Goal: Task Accomplishment & Management: Manage account settings

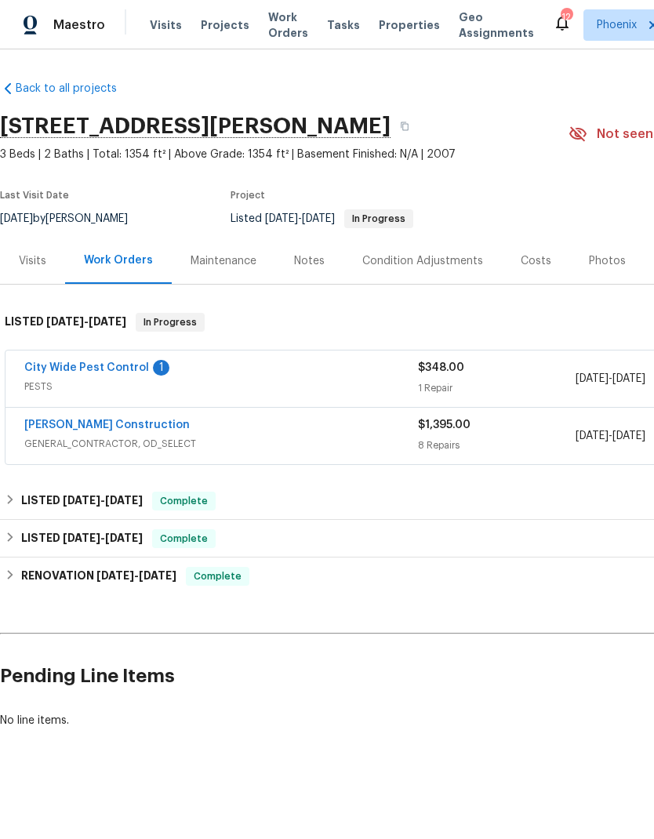
click at [54, 362] on link "City Wide Pest Control" at bounding box center [86, 367] width 125 height 11
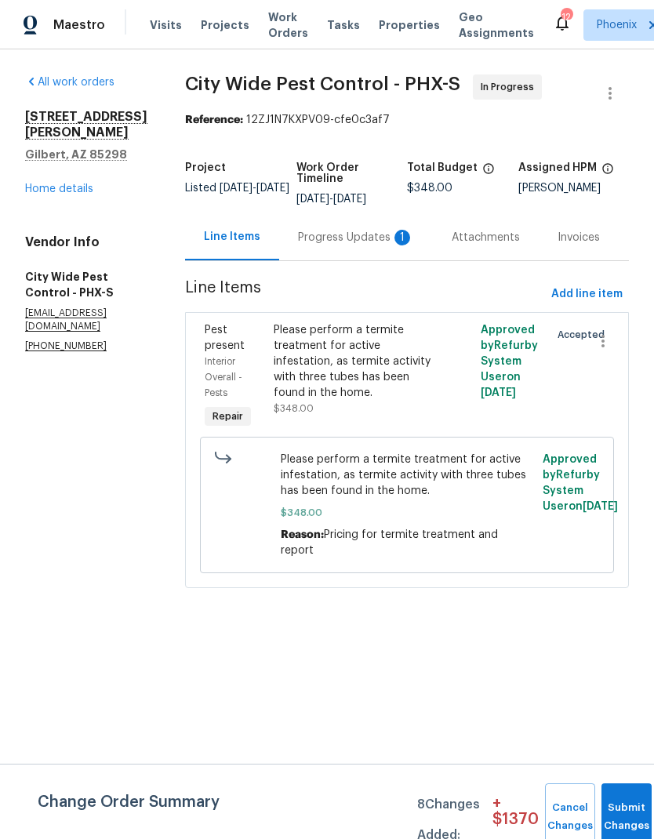
click at [360, 241] on div "Progress Updates 1" at bounding box center [356, 238] width 116 height 16
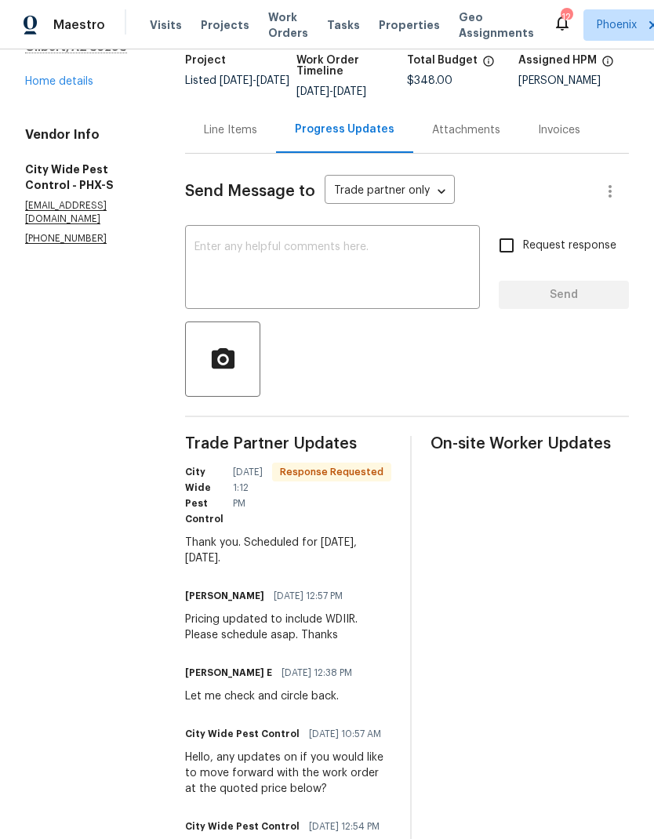
scroll to position [104, 0]
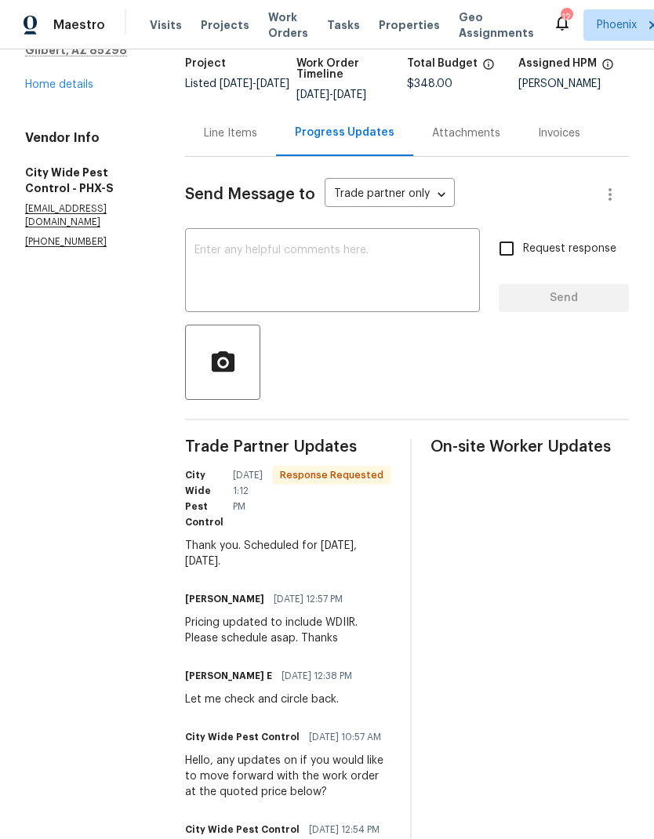
click at [425, 272] on textarea at bounding box center [332, 272] width 276 height 55
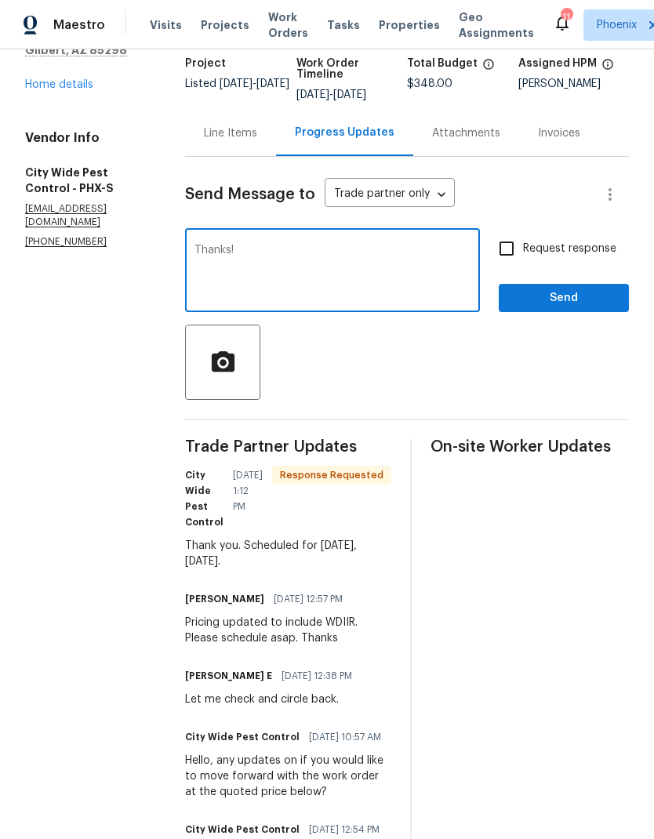
type textarea "Thanks!"
click at [588, 287] on button "Send" at bounding box center [564, 298] width 130 height 29
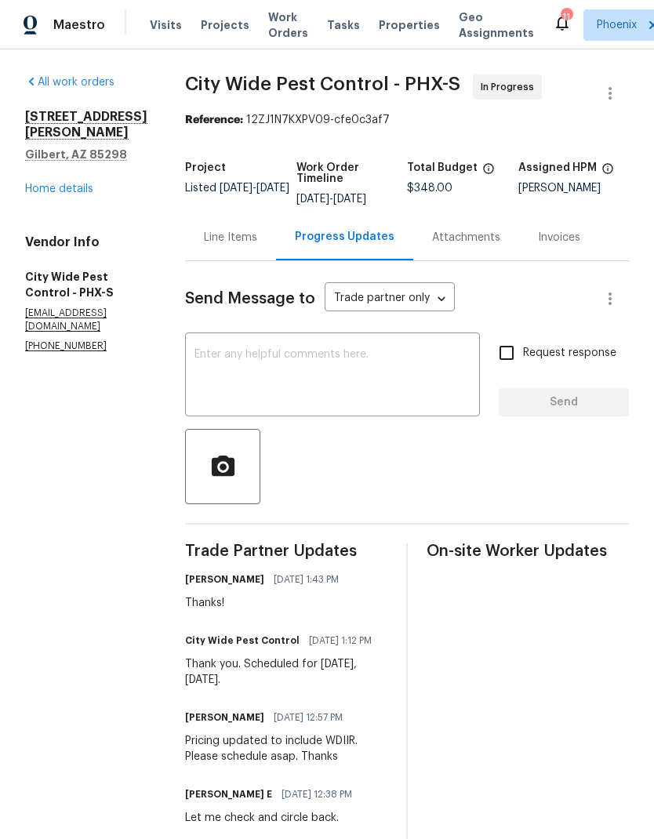
click at [214, 238] on div "Line Items" at bounding box center [230, 238] width 53 height 16
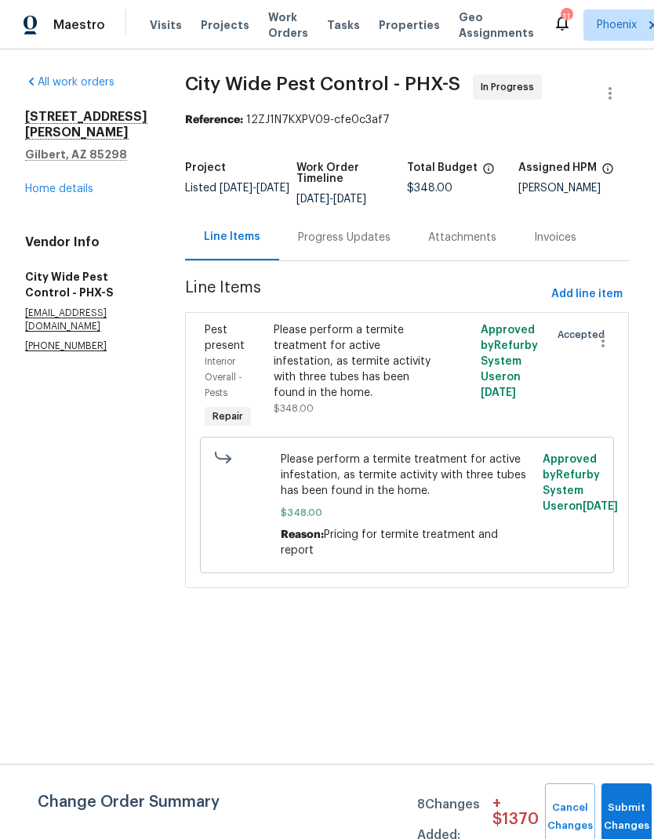
click at [46, 183] on link "Home details" at bounding box center [59, 188] width 68 height 11
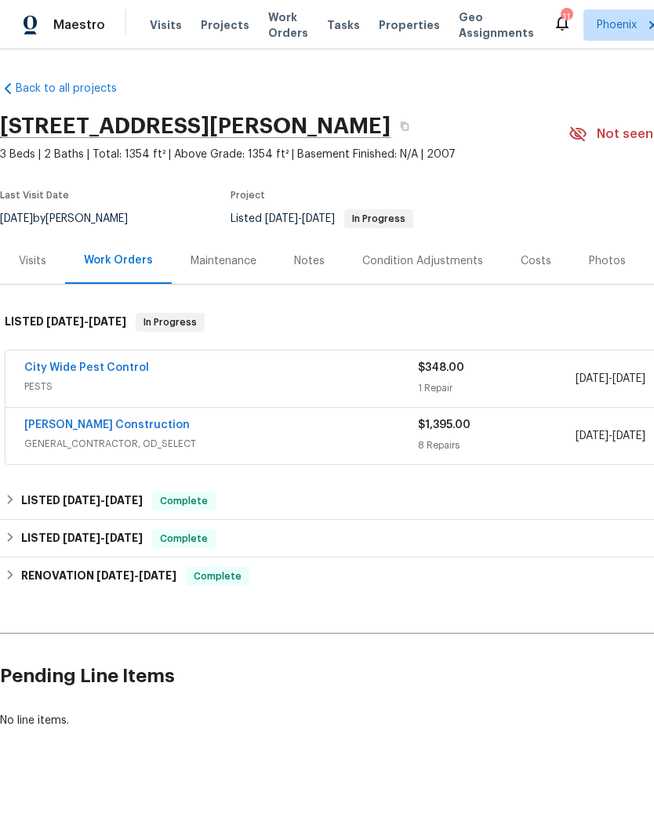
click at [74, 428] on link "[PERSON_NAME] Construction" at bounding box center [106, 424] width 165 height 11
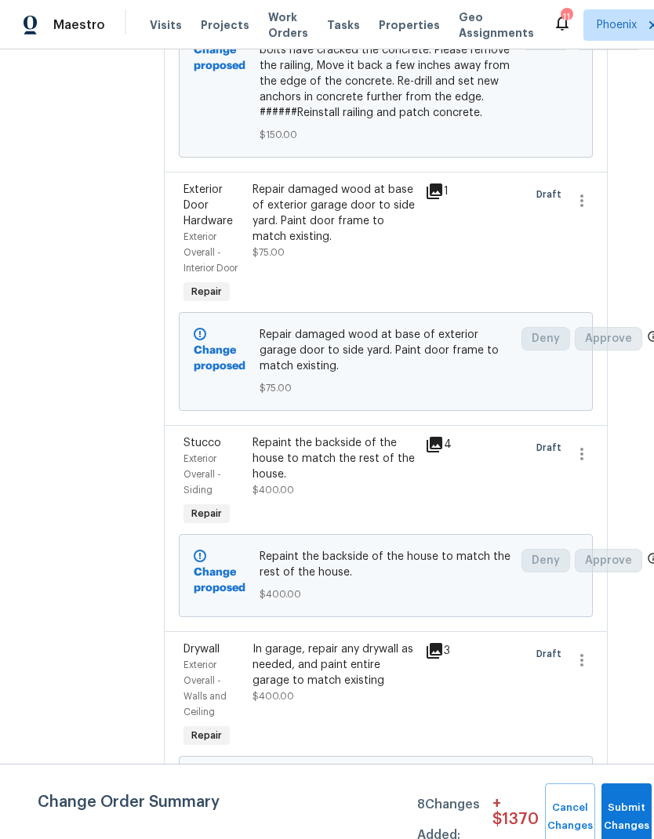
scroll to position [1212, 21]
click at [607, 810] on button "Submit Changes" at bounding box center [626, 816] width 50 height 67
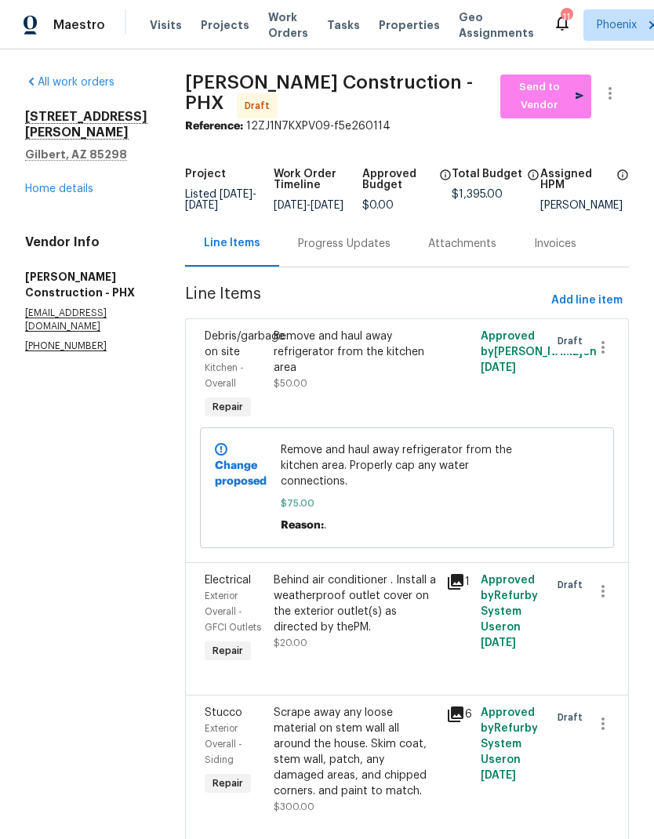
scroll to position [0, 0]
click at [561, 100] on span "Send to Vendor" at bounding box center [546, 96] width 76 height 36
